Goal: Task Accomplishment & Management: Use online tool/utility

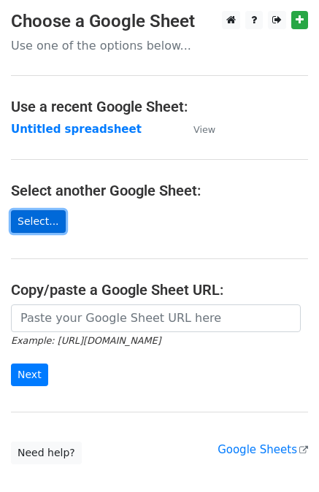
click at [34, 214] on link "Select..." at bounding box center [38, 221] width 55 height 23
click at [50, 210] on link "Select..." at bounding box center [38, 221] width 55 height 23
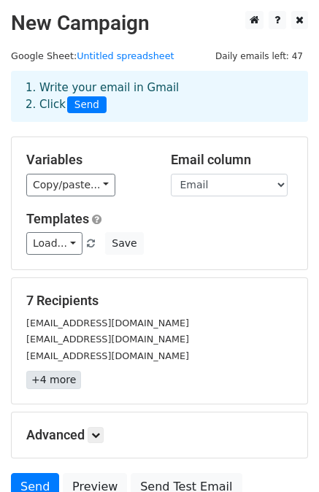
scroll to position [131, 0]
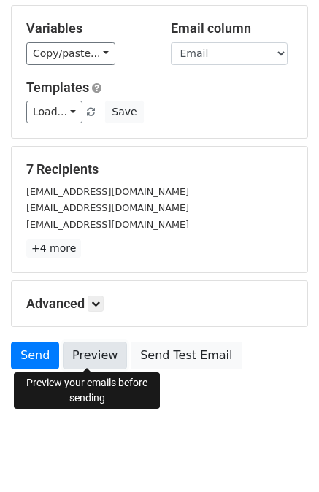
click at [76, 358] on link "Preview" at bounding box center [95, 355] width 64 height 28
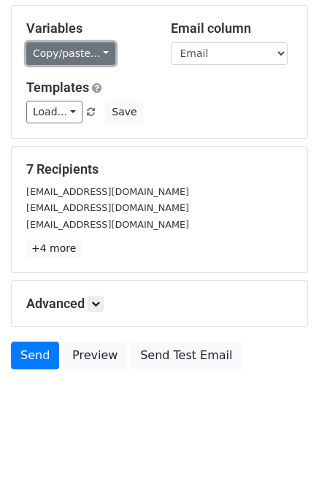
click at [74, 53] on link "Copy/paste..." at bounding box center [70, 53] width 89 height 23
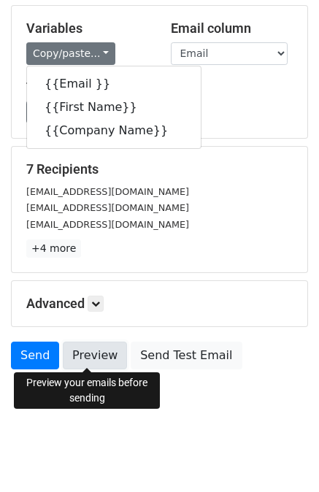
click at [88, 349] on link "Preview" at bounding box center [95, 355] width 64 height 28
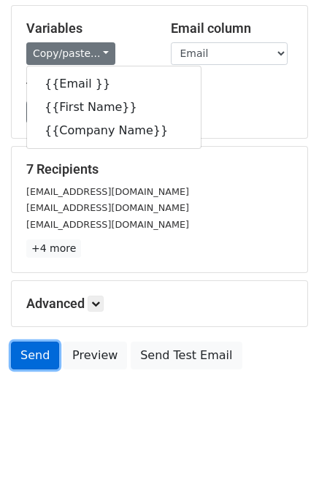
click at [25, 354] on link "Send" at bounding box center [35, 355] width 48 height 28
